Goal: Entertainment & Leisure: Browse casually

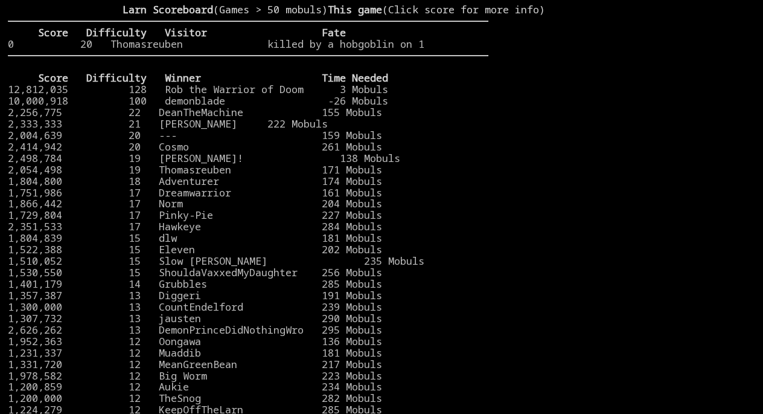
click at [479, 102] on larn "Larn Scoreboard (Games > 50 mobuls) This game (Click score for more info) Score…" at bounding box center [248, 198] width 481 height 389
